Goal: Information Seeking & Learning: Learn about a topic

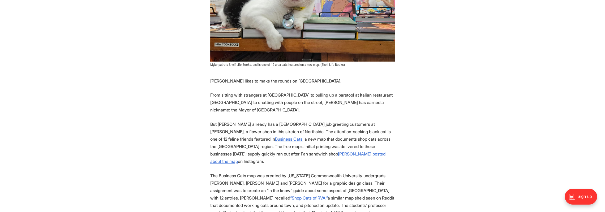
scroll to position [186, 0]
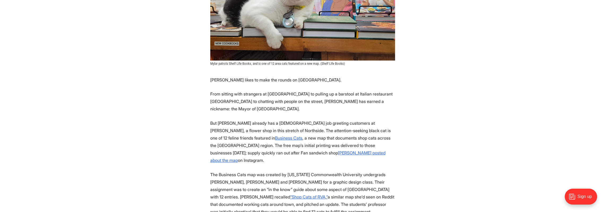
drag, startPoint x: 197, startPoint y: 90, endPoint x: 290, endPoint y: 90, distance: 93.1
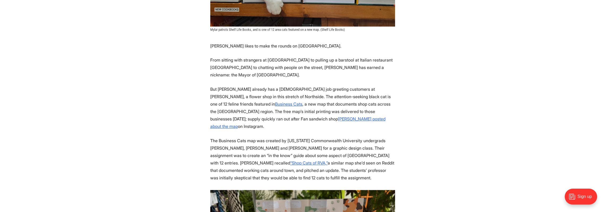
scroll to position [239, 0]
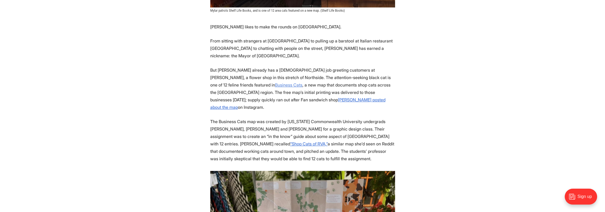
click at [302, 82] on u "Business Cats" at bounding box center [288, 84] width 27 height 5
click at [290, 141] on u "“Shop Cats of RVA,”" at bounding box center [308, 143] width 37 height 5
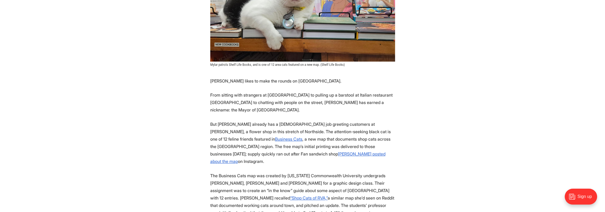
scroll to position [186, 0]
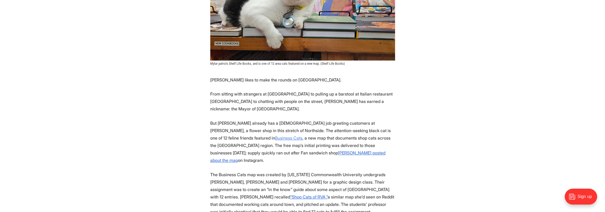
click at [302, 135] on u "Business Cats" at bounding box center [288, 137] width 27 height 5
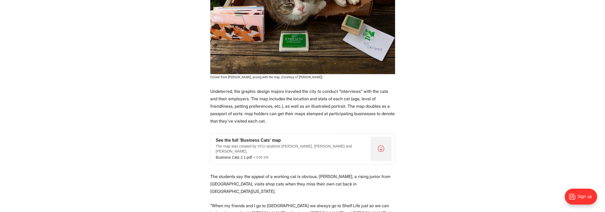
scroll to position [531, 0]
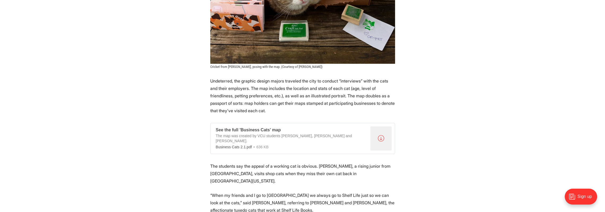
click at [381, 126] on div ".a{fill:none;stroke:currentColor;stroke-linecap:round;stroke-linejoin:round;str…" at bounding box center [380, 138] width 21 height 24
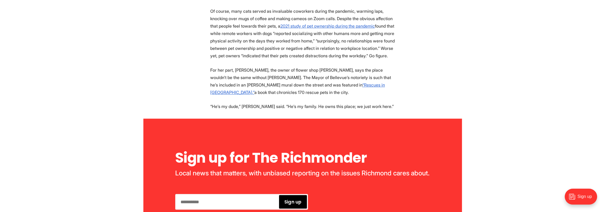
scroll to position [2016, 0]
